Goal: Task Accomplishment & Management: Complete application form

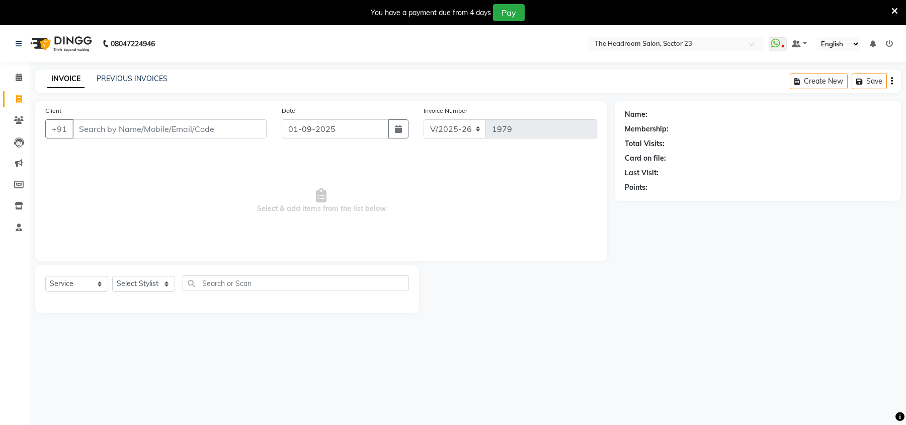
select select "6796"
select select "service"
click at [149, 286] on select "Select Stylist [PERSON_NAME] [PERSON_NAME] [PERSON_NAME] Manager [PERSON_NAME] …" at bounding box center [143, 284] width 63 height 16
select select "81462"
click at [112, 276] on select "Select Stylist [PERSON_NAME] [PERSON_NAME] [PERSON_NAME] Manager [PERSON_NAME] …" at bounding box center [143, 284] width 63 height 16
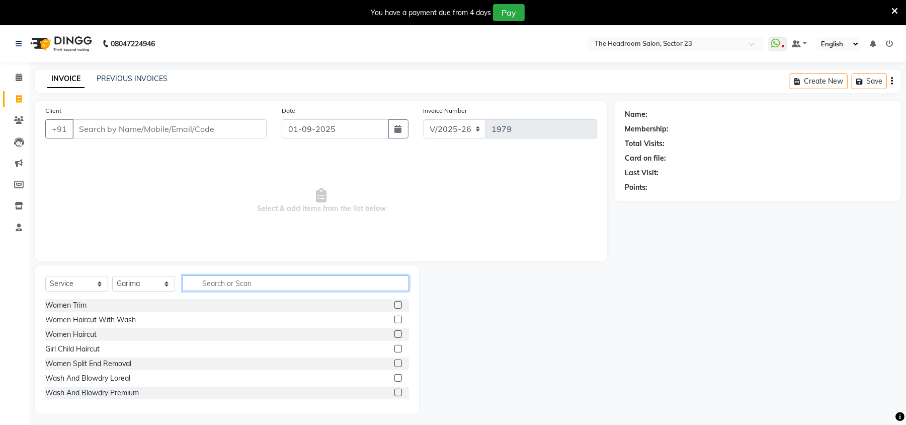
click at [233, 281] on input "text" at bounding box center [296, 283] width 226 height 16
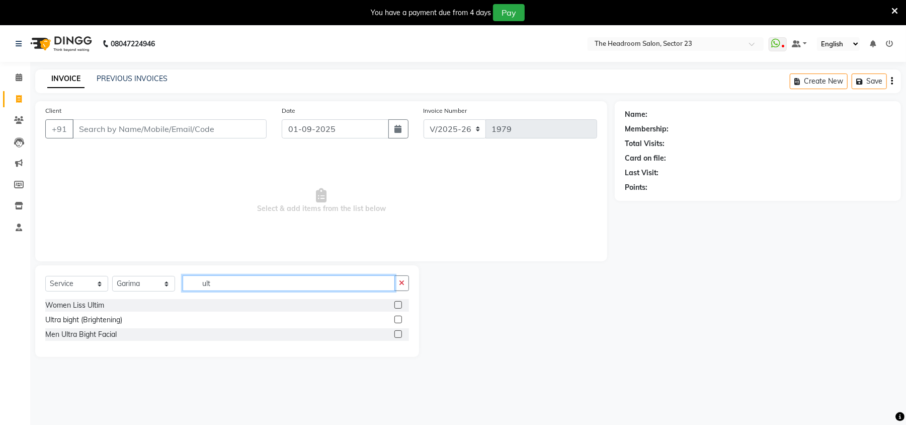
type input "ult"
click at [400, 319] on label at bounding box center [398, 319] width 8 height 8
click at [400, 319] on input "checkbox" at bounding box center [397, 319] width 7 height 7
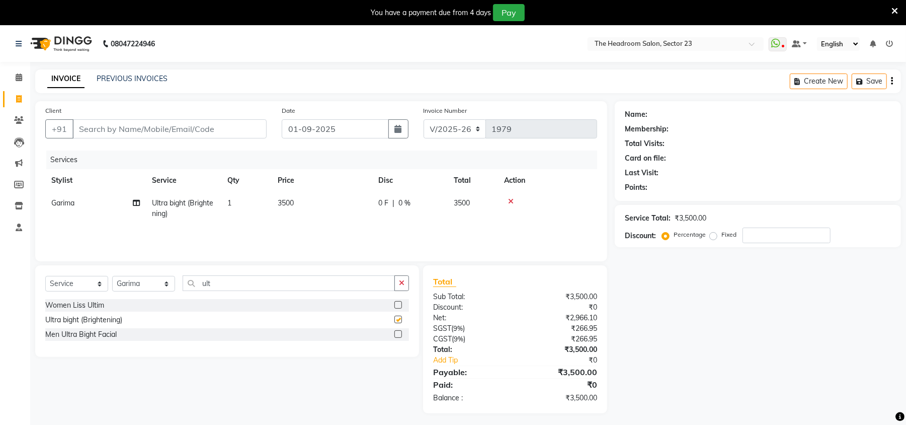
checkbox input "false"
click at [510, 198] on icon at bounding box center [511, 201] width 6 height 7
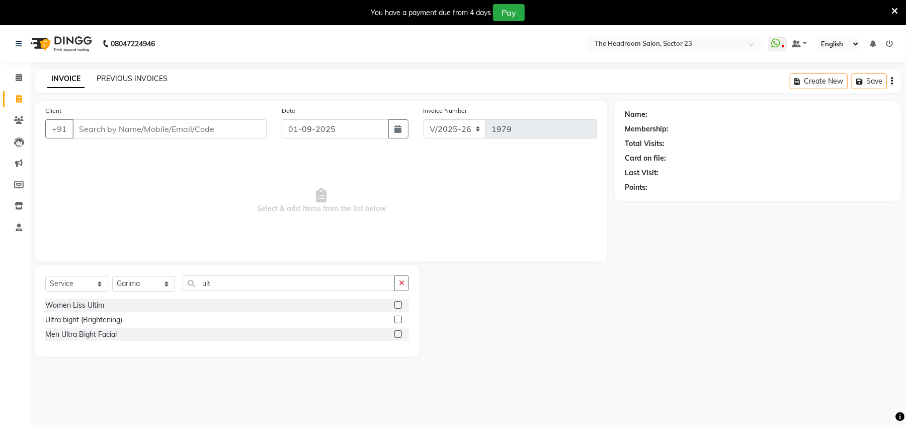
click at [118, 75] on link "PREVIOUS INVOICES" at bounding box center [132, 78] width 71 height 9
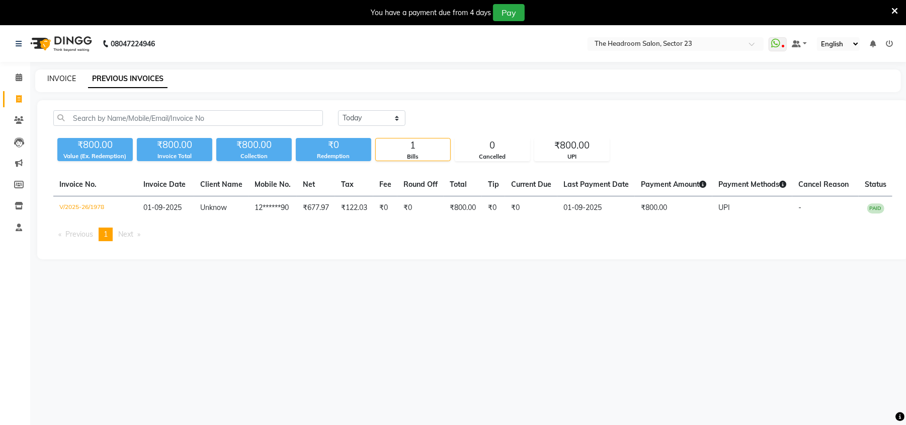
click at [55, 74] on link "INVOICE" at bounding box center [61, 78] width 29 height 9
select select "service"
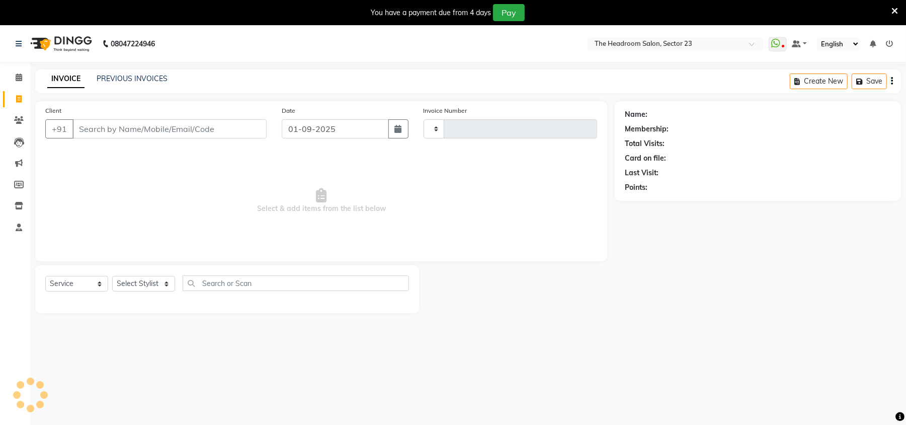
type input "1979"
select select "6796"
click at [120, 128] on input "Client" at bounding box center [169, 128] width 194 height 19
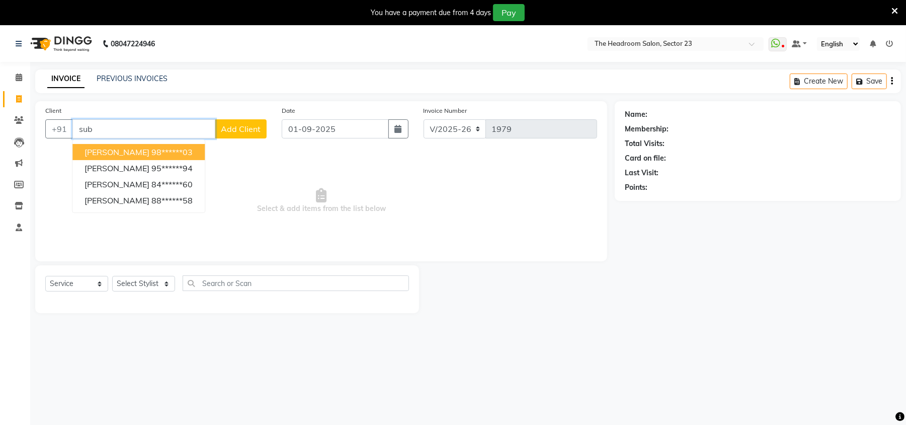
click at [162, 149] on ngb-highlight "98******03" at bounding box center [171, 152] width 41 height 10
type input "98******03"
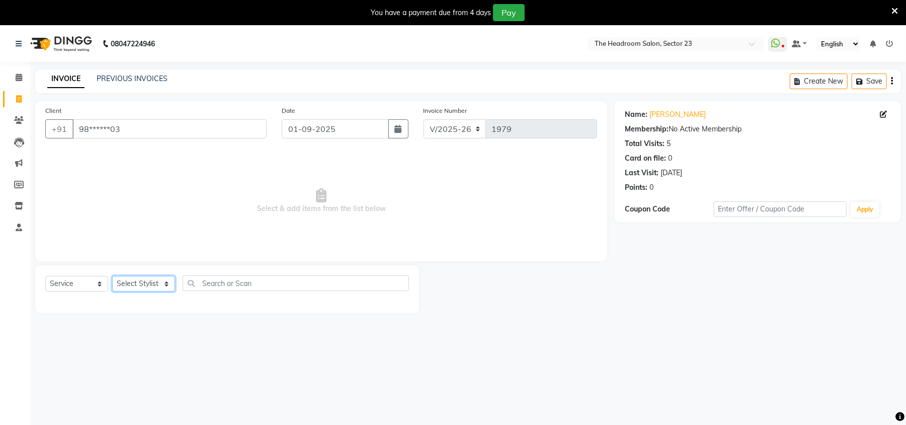
click at [138, 286] on select "Select Stylist [PERSON_NAME] [PERSON_NAME] [PERSON_NAME] Manager [PERSON_NAME] …" at bounding box center [143, 284] width 63 height 16
select select "53420"
click at [112, 276] on select "Select Stylist [PERSON_NAME] [PERSON_NAME] [PERSON_NAME] Manager [PERSON_NAME] …" at bounding box center [143, 284] width 63 height 16
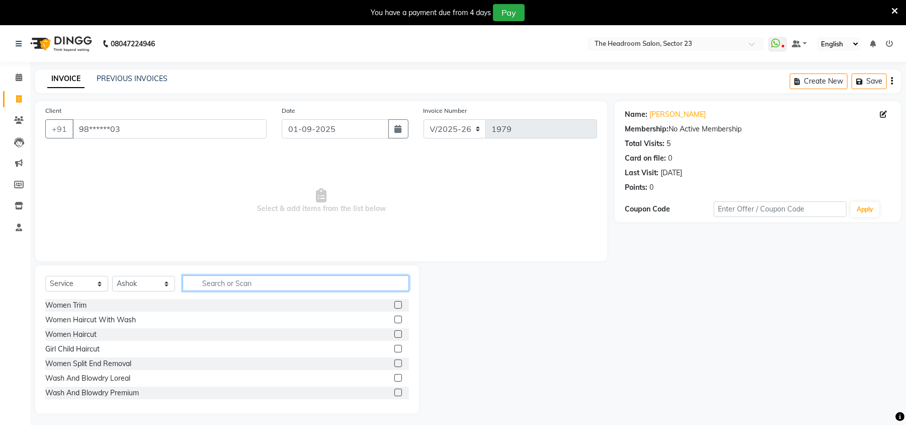
click at [213, 275] on input "text" at bounding box center [296, 283] width 226 height 16
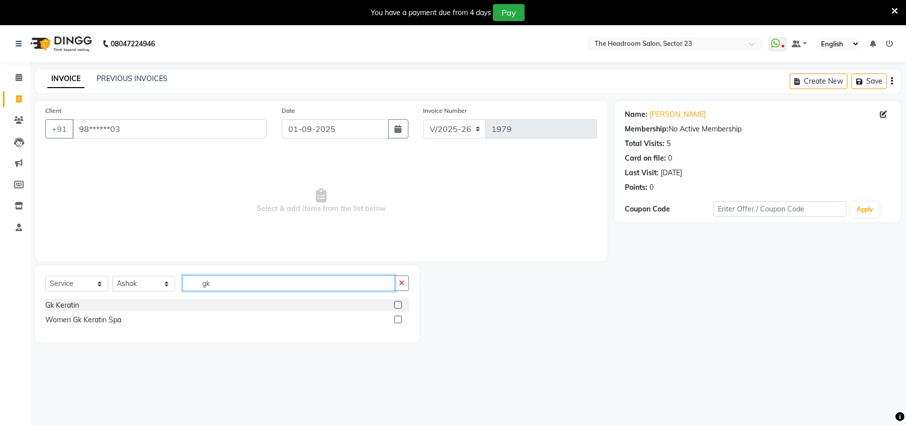
type input "gk"
click at [401, 318] on label at bounding box center [398, 319] width 8 height 8
click at [401, 318] on input "checkbox" at bounding box center [397, 319] width 7 height 7
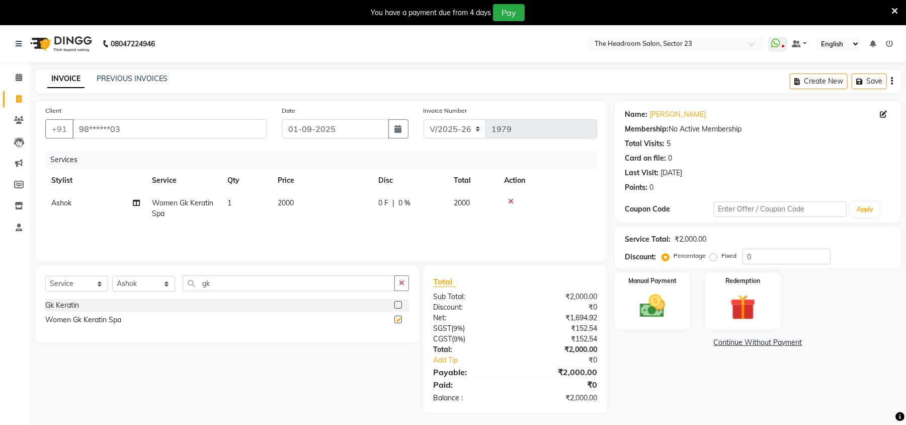
checkbox input "false"
click at [266, 286] on input "gk" at bounding box center [289, 283] width 212 height 16
type input "g"
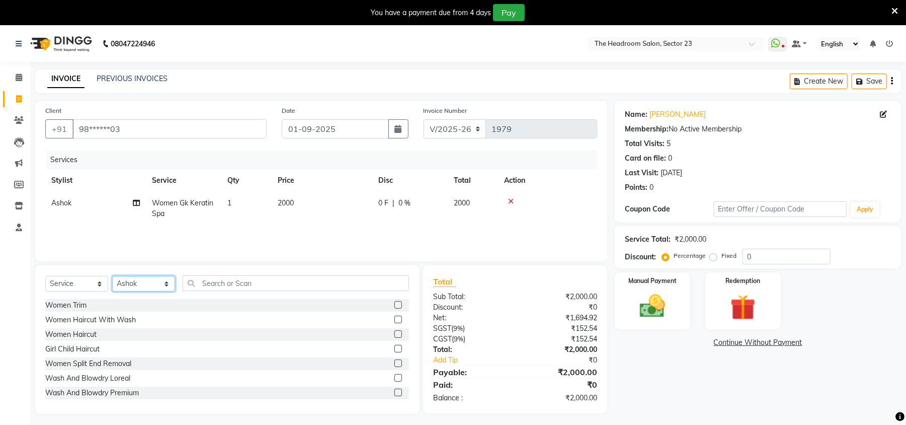
click at [126, 282] on select "Select Stylist [PERSON_NAME] [PERSON_NAME] [PERSON_NAME] Manager [PERSON_NAME] …" at bounding box center [143, 284] width 63 height 16
select select "81462"
click at [112, 276] on select "Select Stylist [PERSON_NAME] [PERSON_NAME] [PERSON_NAME] Manager [PERSON_NAME] …" at bounding box center [143, 284] width 63 height 16
click at [206, 288] on input "text" at bounding box center [296, 283] width 226 height 16
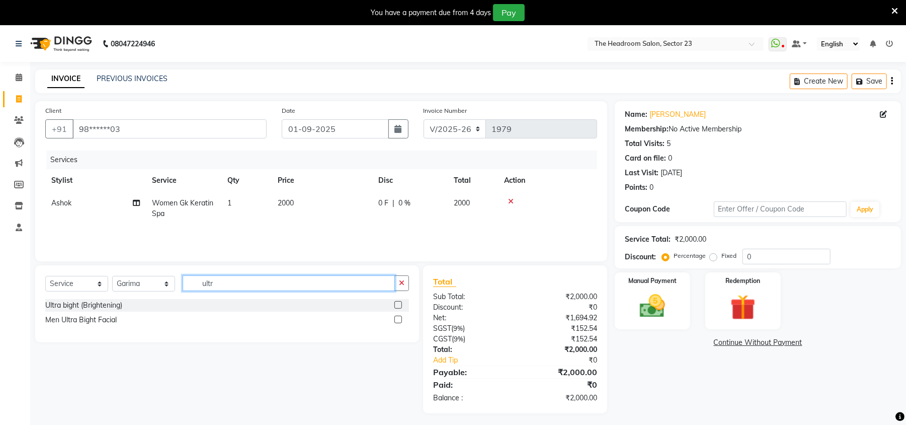
type input "ultr"
click at [396, 306] on label at bounding box center [398, 305] width 8 height 8
click at [396, 306] on input "checkbox" at bounding box center [397, 305] width 7 height 7
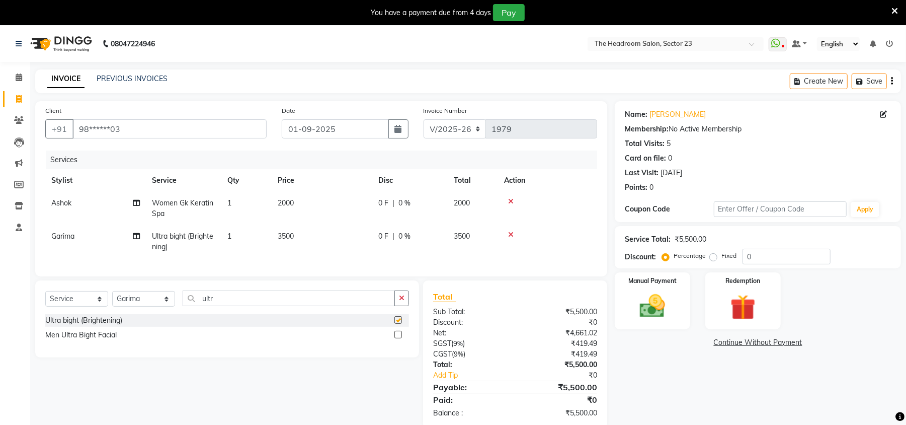
checkbox input "false"
click at [250, 302] on input "ultr" at bounding box center [289, 298] width 212 height 16
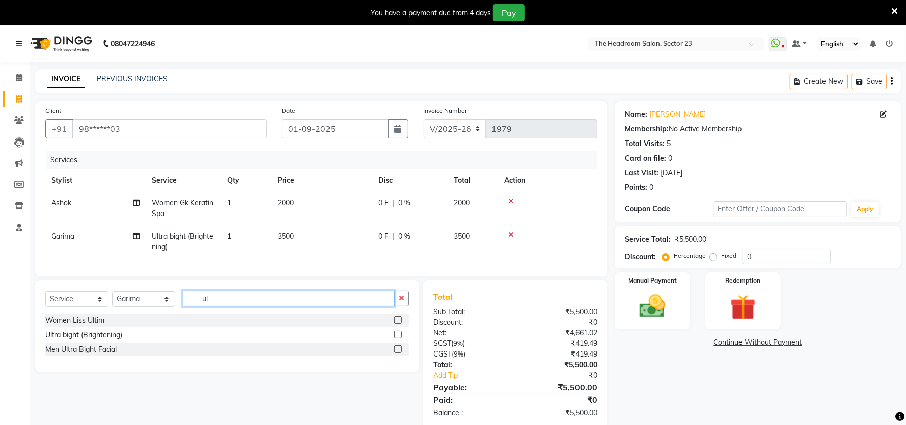
type input "u"
type input "pedi"
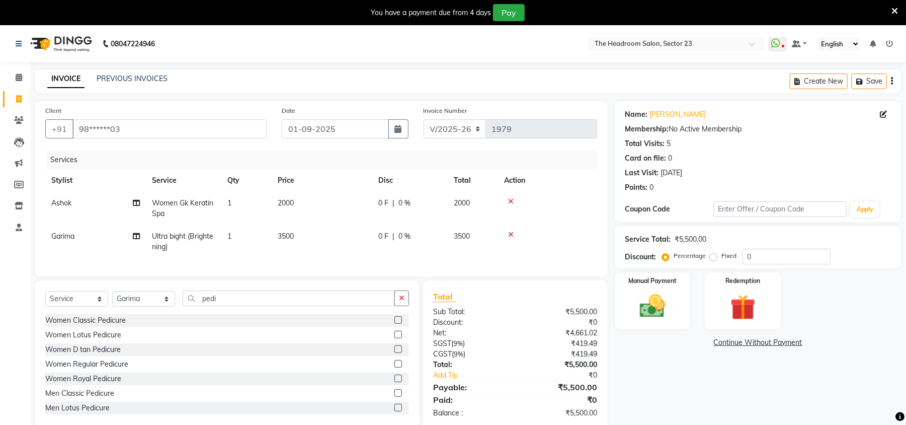
click at [394, 324] on label at bounding box center [398, 320] width 8 height 8
click at [394, 324] on input "checkbox" at bounding box center [397, 320] width 7 height 7
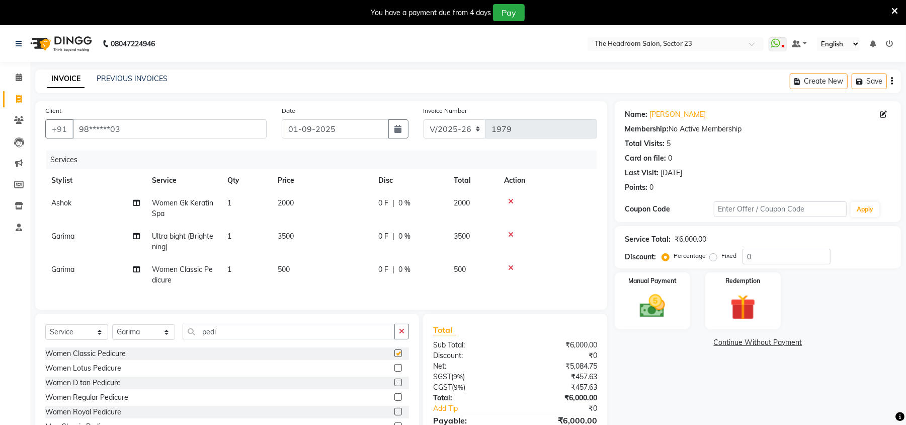
checkbox input "false"
click at [658, 291] on img at bounding box center [652, 306] width 43 height 31
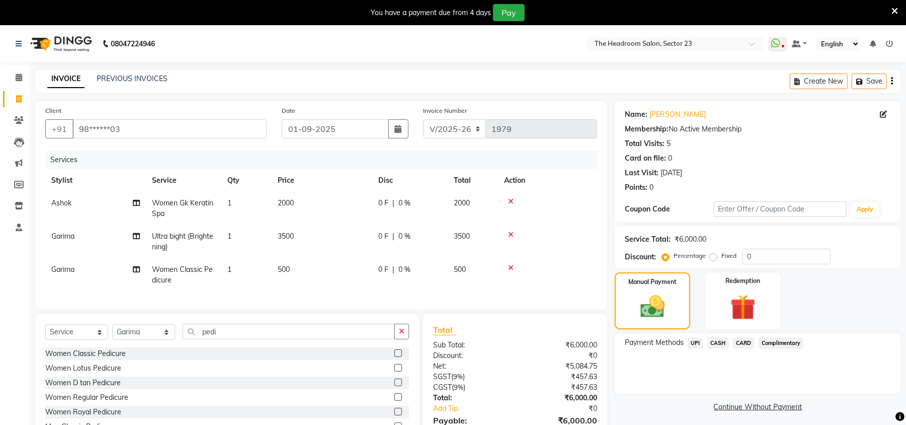
click at [695, 341] on span "UPI" at bounding box center [696, 343] width 16 height 12
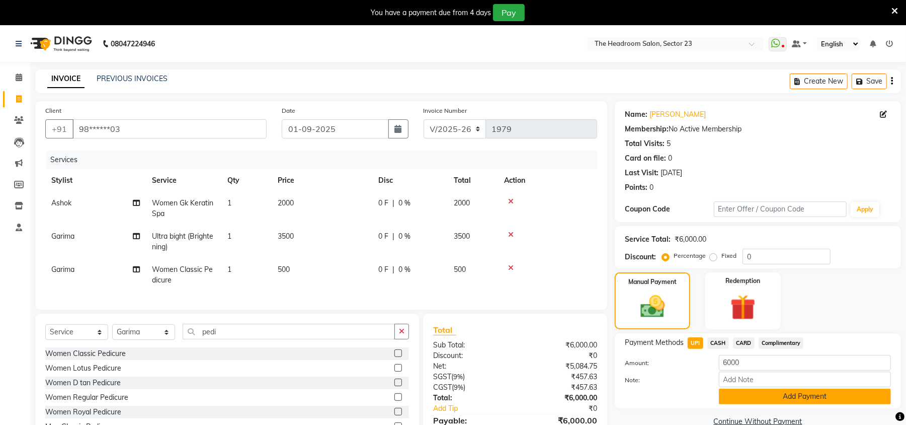
click at [806, 389] on button "Add Payment" at bounding box center [805, 396] width 172 height 16
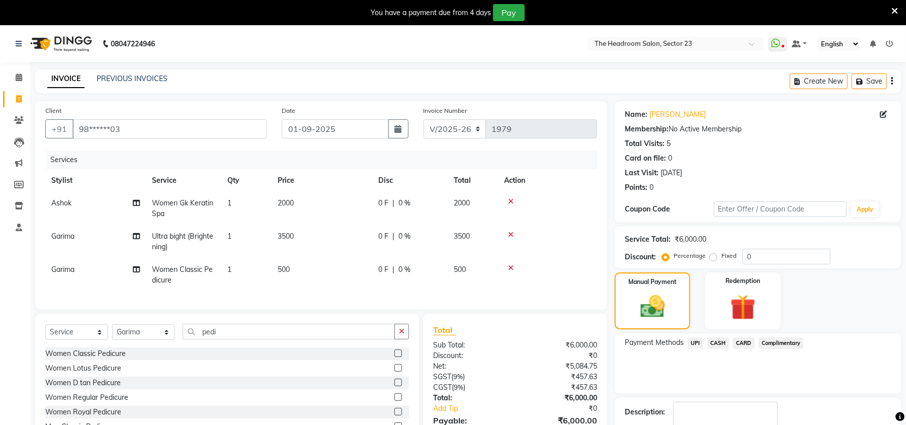
scroll to position [83, 0]
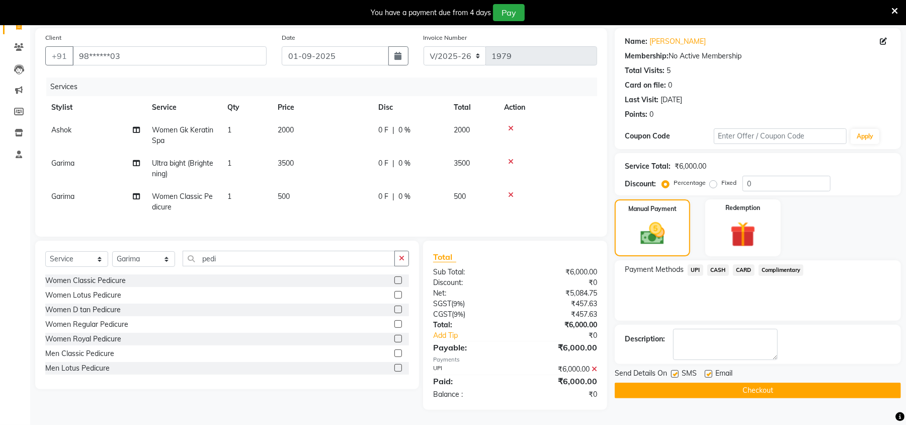
click at [786, 383] on button "Checkout" at bounding box center [758, 390] width 286 height 16
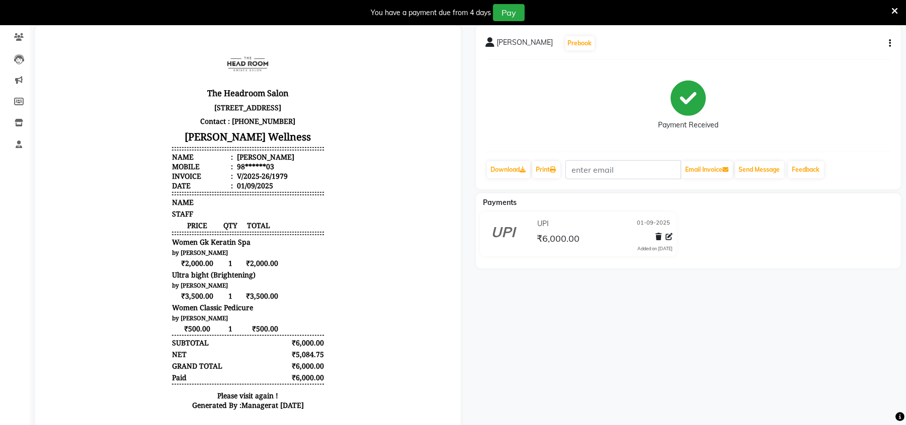
click at [789, 375] on div "[PERSON_NAME] Prebook Payment Received Download Print Email Invoice Send Messag…" at bounding box center [688, 232] width 441 height 414
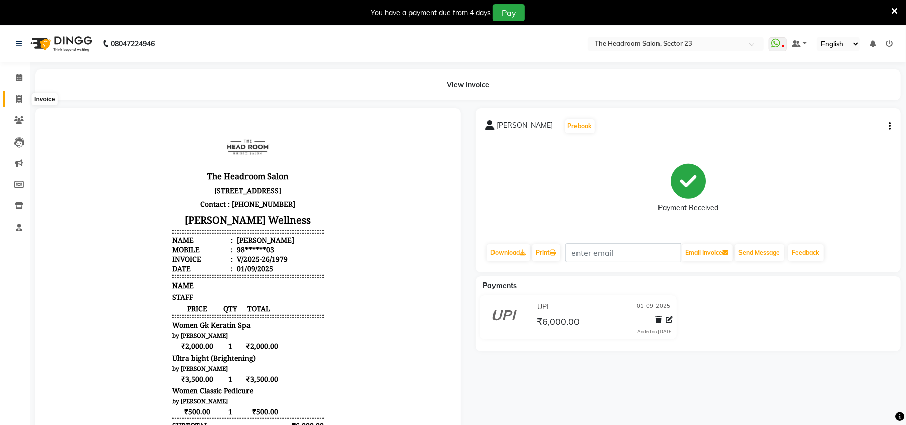
click at [16, 96] on icon at bounding box center [19, 99] width 6 height 8
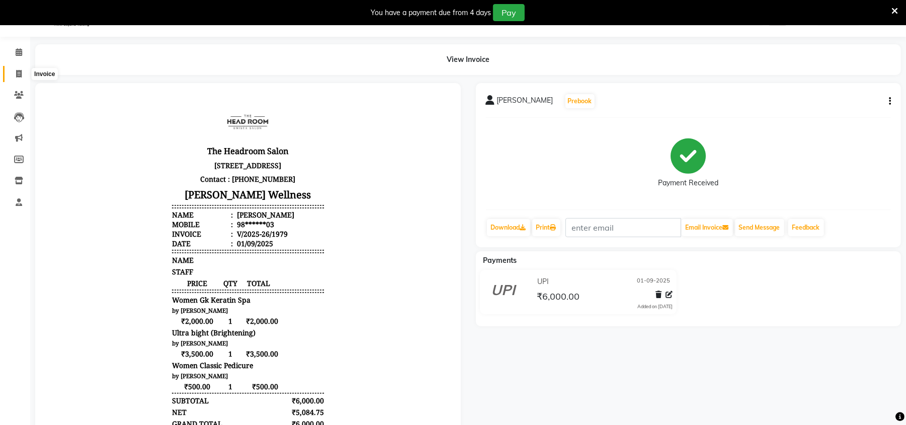
select select "service"
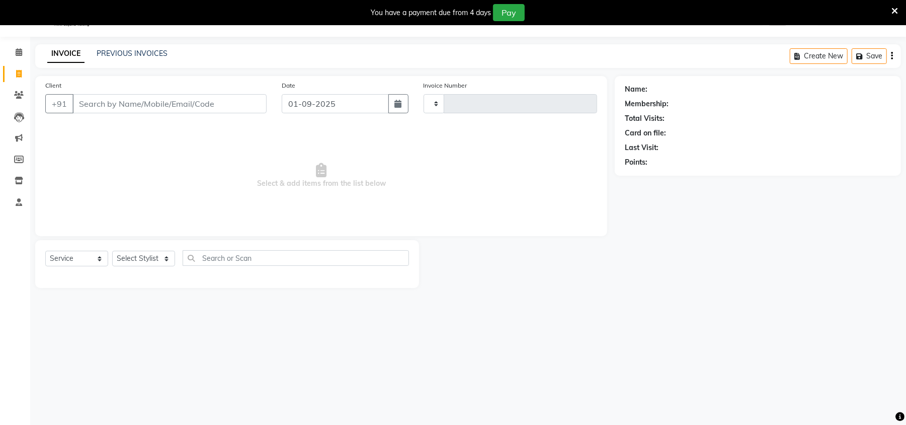
type input "1980"
select select "6796"
click at [155, 58] on div "PREVIOUS INVOICES" at bounding box center [132, 53] width 71 height 11
click at [145, 55] on link "PREVIOUS INVOICES" at bounding box center [132, 53] width 71 height 9
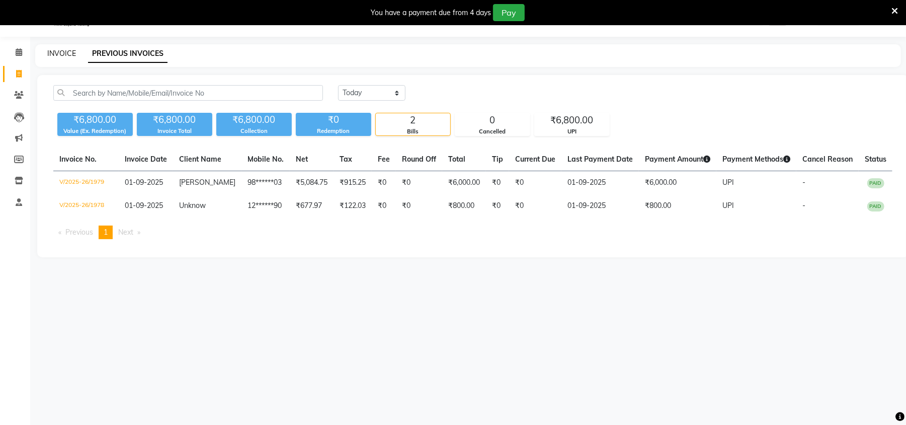
click at [56, 56] on link "INVOICE" at bounding box center [61, 53] width 29 height 9
select select "service"
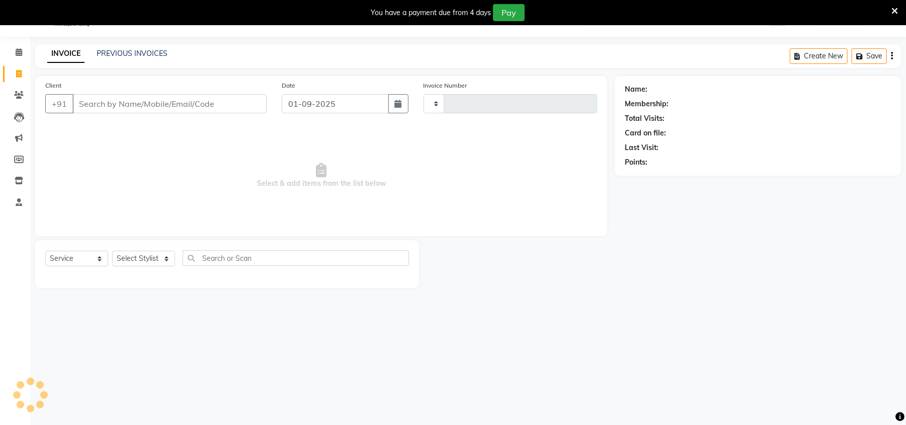
type input "1980"
select select "6796"
click at [56, 56] on link "INVOICE" at bounding box center [65, 54] width 37 height 18
